Goal: Transaction & Acquisition: Purchase product/service

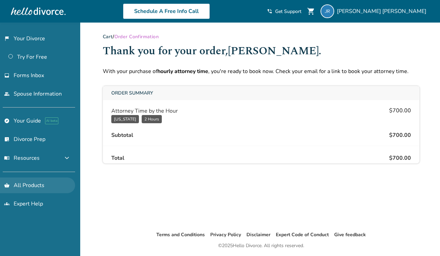
click at [30, 187] on link "shopping_basket All Products" at bounding box center [37, 186] width 75 height 16
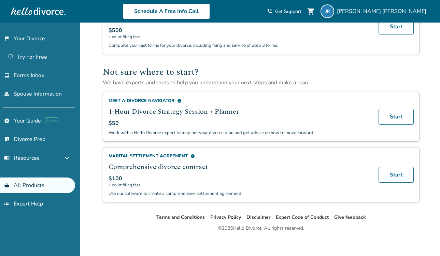
scroll to position [416, 0]
click at [71, 157] on span "expand_more" at bounding box center [67, 158] width 8 height 8
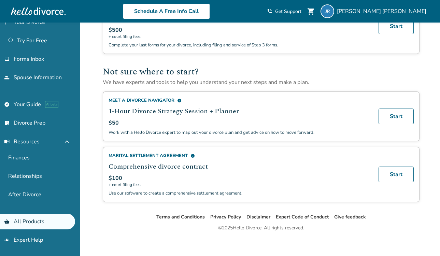
scroll to position [16, 0]
click at [35, 226] on link "shopping_basket All Products" at bounding box center [37, 222] width 75 height 16
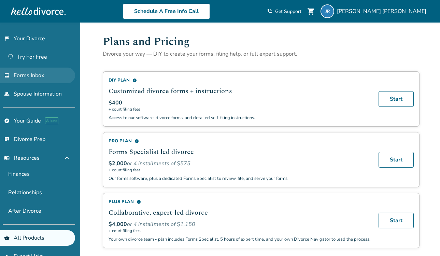
scroll to position [0, 0]
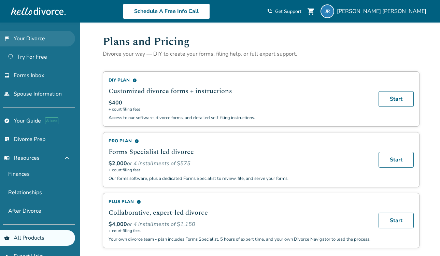
click at [36, 39] on link "flag_2 Your Divorce" at bounding box center [37, 39] width 75 height 16
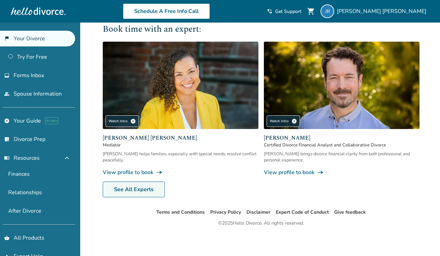
click at [130, 191] on link "See All Experts" at bounding box center [134, 190] width 62 height 16
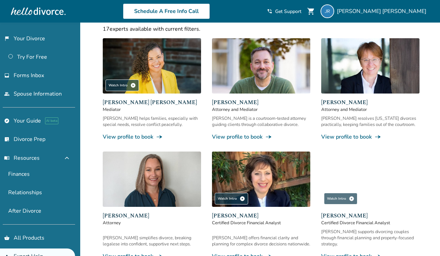
scroll to position [87, 0]
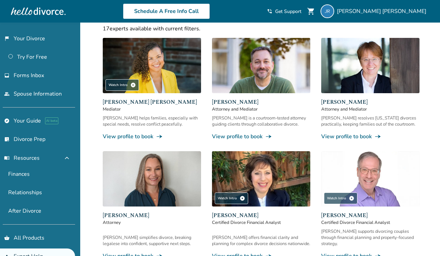
click at [145, 252] on link "View profile to book line_end_arrow_notch" at bounding box center [152, 256] width 98 height 8
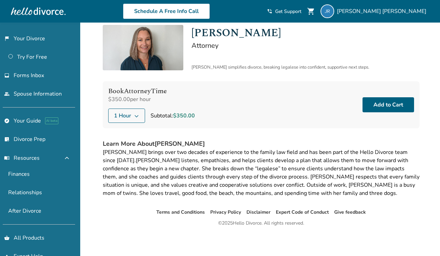
scroll to position [23, 0]
click at [139, 115] on icon at bounding box center [136, 115] width 5 height 5
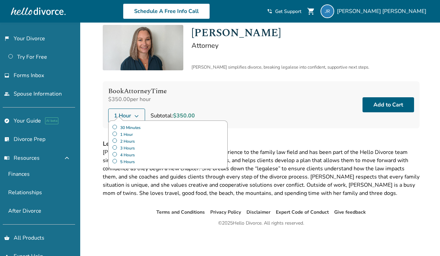
click at [126, 140] on label "2 Hours" at bounding box center [168, 141] width 112 height 7
click at [390, 109] on button "Add to Cart" at bounding box center [389, 104] width 52 height 15
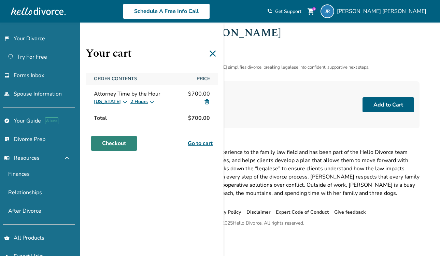
click at [122, 144] on link "Checkout" at bounding box center [114, 143] width 46 height 15
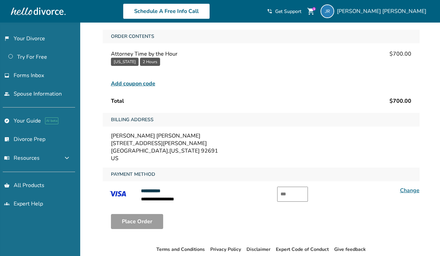
scroll to position [38, 0]
click at [301, 195] on input "text" at bounding box center [292, 193] width 31 height 15
type input "***"
click at [143, 222] on button "Place Order" at bounding box center [137, 221] width 52 height 15
